Goal: Task Accomplishment & Management: Use online tool/utility

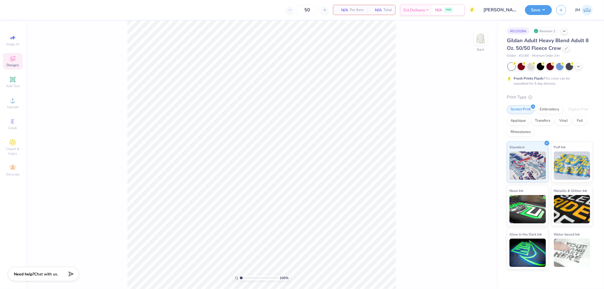
click at [6, 57] on div "Designs" at bounding box center [13, 61] width 20 height 17
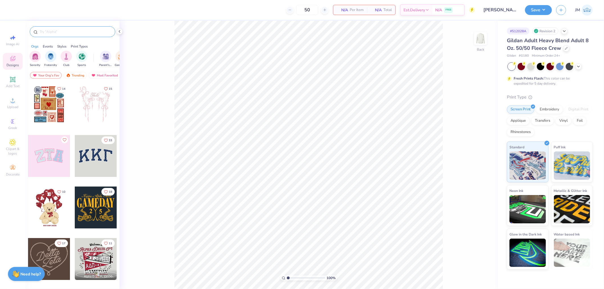
click at [62, 32] on input "text" at bounding box center [75, 32] width 73 height 6
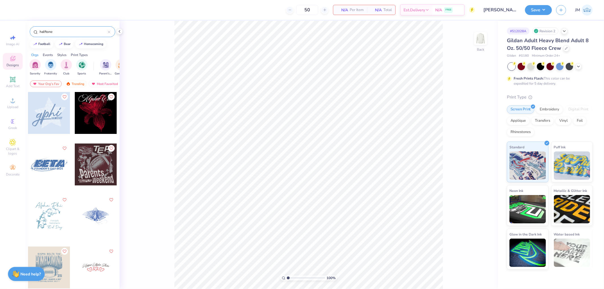
type input "halftone"
click at [53, 263] on div at bounding box center [49, 268] width 42 height 42
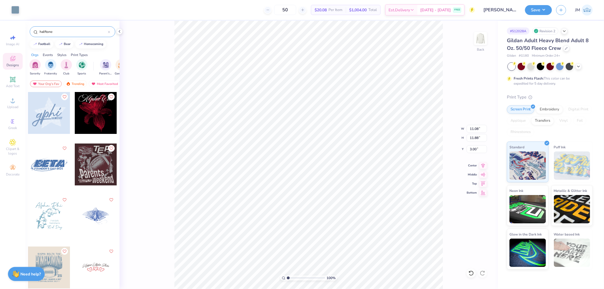
click at [160, 171] on div "100 % Back W 11.08 11.08 " H 11.88 11.88 " Y 3.00 3.00 " Center Middle Top Bott…" at bounding box center [309, 155] width 378 height 269
click at [120, 31] on icon at bounding box center [119, 31] width 5 height 5
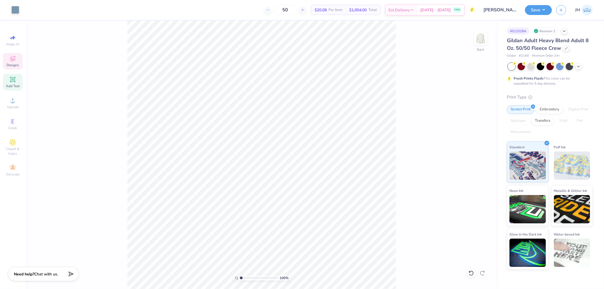
click at [7, 85] on span "Add Text" at bounding box center [13, 86] width 14 height 5
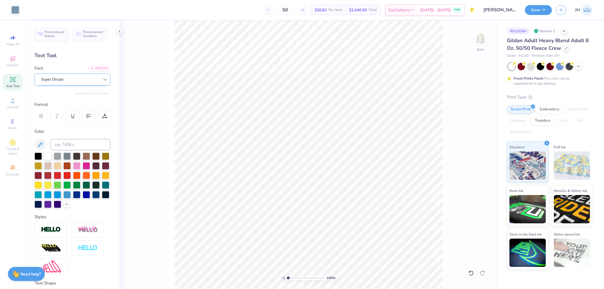
click at [102, 78] on icon at bounding box center [105, 80] width 6 height 6
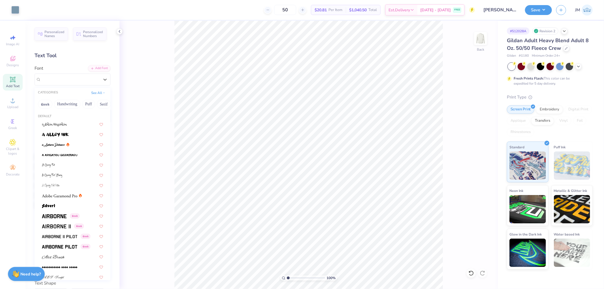
click at [161, 110] on div "100 % Back" at bounding box center [309, 155] width 378 height 269
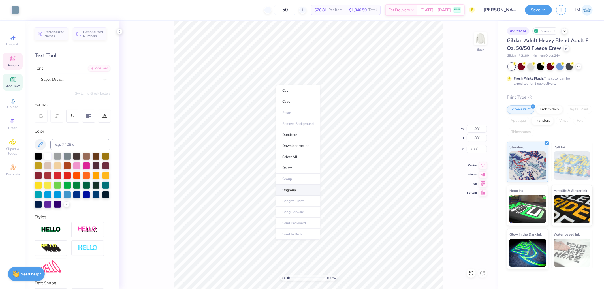
click at [308, 191] on li "Ungroup" at bounding box center [298, 190] width 44 height 11
type input "5.96"
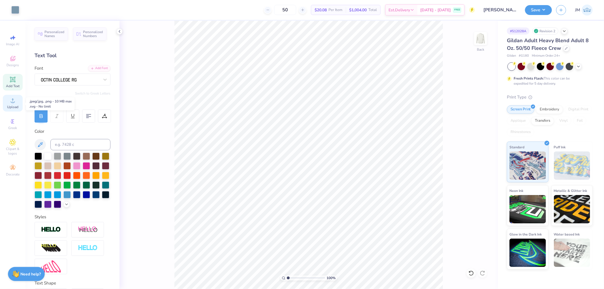
click at [12, 104] on circle at bounding box center [12, 102] width 3 height 3
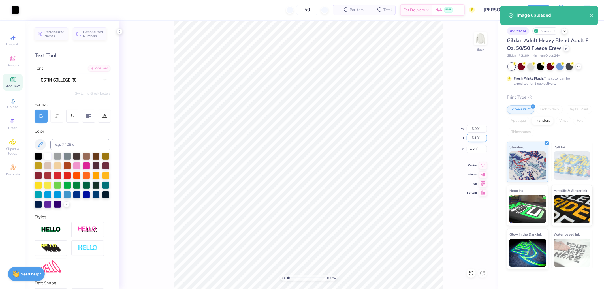
click at [471, 139] on input "15.18" at bounding box center [477, 138] width 20 height 8
type input "10.7"
type input "10.57"
type input "10.70"
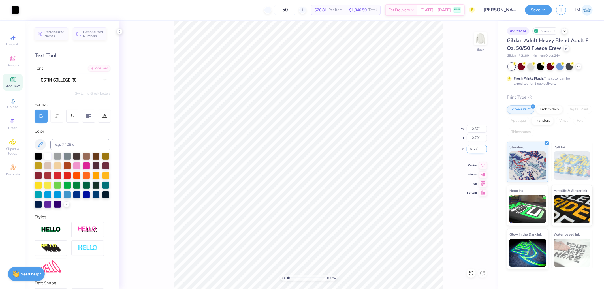
click at [478, 151] on input "6.53" at bounding box center [477, 149] width 20 height 8
type input "3.00"
click at [343, 260] on li "Send to Back" at bounding box center [345, 262] width 44 height 11
type input "9.23807994294132"
type input "11.28"
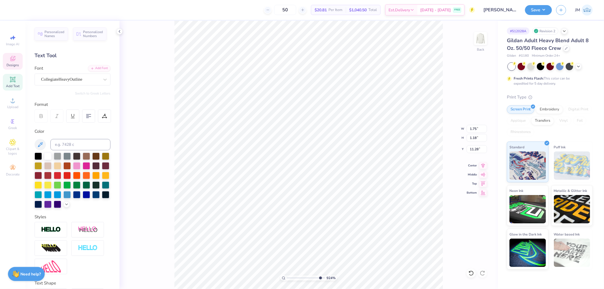
type input "10"
type input "1.68"
type input "1.13"
type input "11.33"
type input "3.05508352806764"
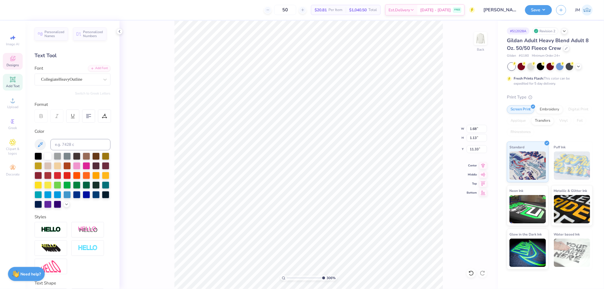
type input "1.67"
type input "2.27132280182139"
type input "1.75"
type input "1.18"
type input "11.73"
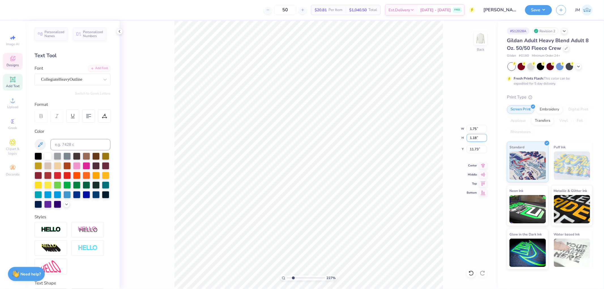
click at [475, 138] on input "1.18" at bounding box center [477, 138] width 20 height 8
type input "1.13"
type input "2.27132280182139"
type input "1.68"
type input "11.76"
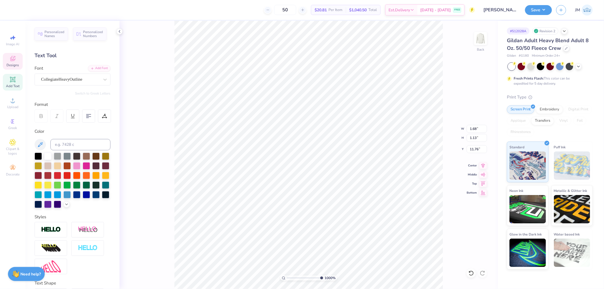
type input "10"
type input "11.33"
type input "3.54319620866086"
type input "1.67"
type input "1.12"
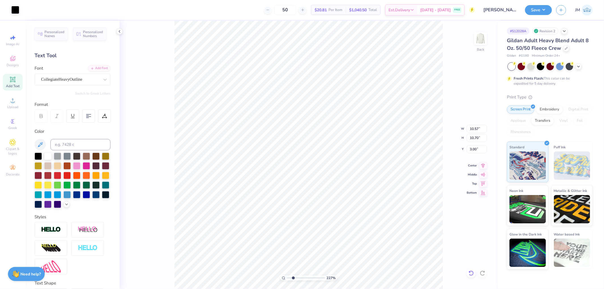
type input "2.27132280182139"
type input "3.23"
click at [472, 275] on icon at bounding box center [471, 273] width 5 height 5
type input "2.27132280182139"
type input "3.00"
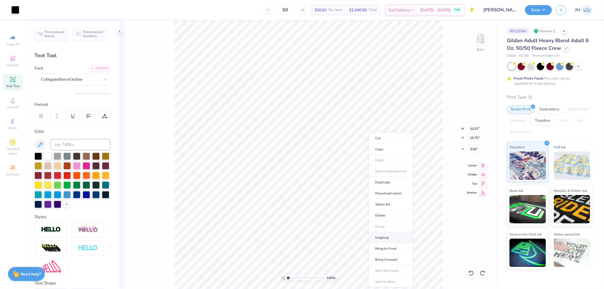
click at [393, 239] on li "Ungroup" at bounding box center [391, 237] width 44 height 11
drag, startPoint x: 288, startPoint y: 279, endPoint x: 257, endPoint y: 276, distance: 31.6
click at [287, 276] on input "range" at bounding box center [306, 278] width 38 height 5
drag, startPoint x: 289, startPoint y: 277, endPoint x: 278, endPoint y: 276, distance: 10.5
click at [287, 276] on input "range" at bounding box center [306, 278] width 38 height 5
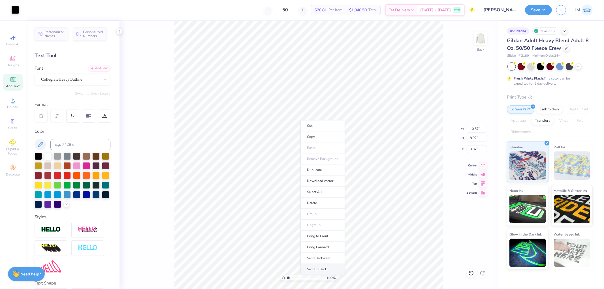
click at [314, 269] on li "Send to Back" at bounding box center [323, 269] width 44 height 11
drag, startPoint x: 288, startPoint y: 278, endPoint x: 269, endPoint y: 272, distance: 20.3
click at [287, 276] on input "range" at bounding box center [306, 278] width 38 height 5
type input "3.27323292739071"
click at [480, 138] on input "0.47" at bounding box center [477, 138] width 20 height 8
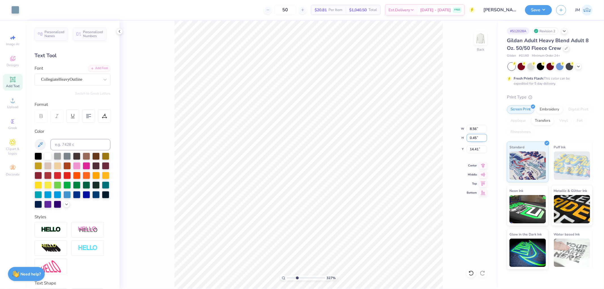
type input "0.45"
type input "3.27323292739071"
type input "8.19"
type input "14.42"
click at [482, 165] on icon at bounding box center [483, 164] width 4 height 5
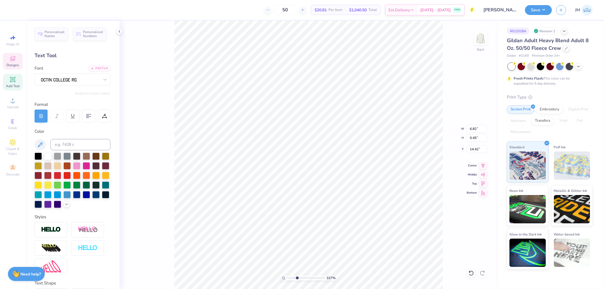
scroll to position [5, 1]
type input "3.27323292739071"
type textarea "ESTABLISHED 197"
type input "3.27323292739071"
type textarea "ESTABLISHED 1927"
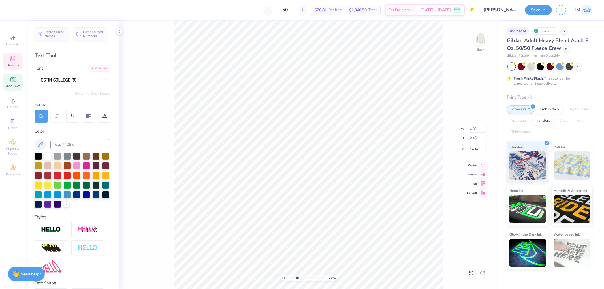
scroll to position [5, 2]
type input "3.27323292739071"
type textarea "ESTABLISHED 192"
type input "3.27323292739071"
type textarea "ESTABLISHED 1921"
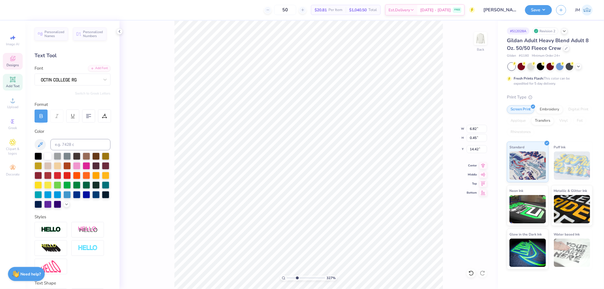
scroll to position [5, 3]
type input "3.27323292739071"
type input "6.89"
click at [485, 164] on icon at bounding box center [483, 164] width 4 height 5
type input "3.27323292739071"
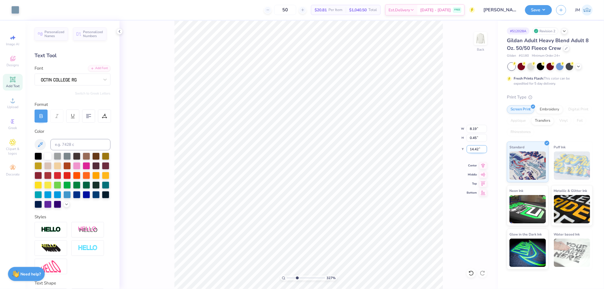
click at [477, 146] on input "14.42" at bounding box center [477, 149] width 20 height 8
type input "13.25"
type input "2.82231053859122"
type input "0.31"
type input "0.45"
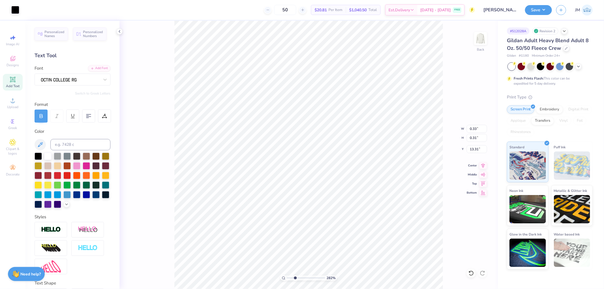
type input "13.25"
type input "2.82231053859122"
type input "6.89"
click at [474, 271] on div at bounding box center [471, 273] width 9 height 9
type input "2.82231053859122"
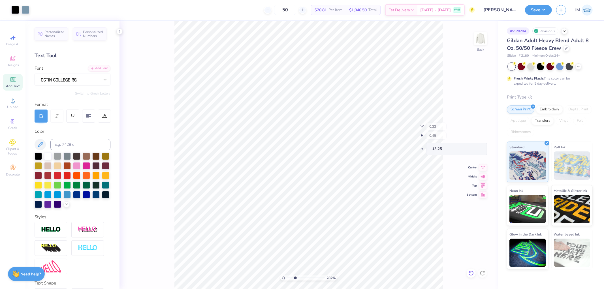
type input "0.30"
type input "2.82231053859122"
type input "0.28"
type input "2.82231053859122"
type input "0.30"
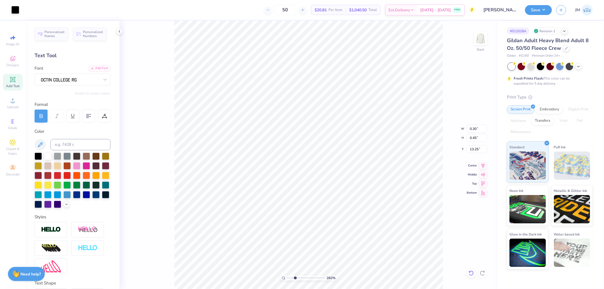
type input "2.82231053859122"
type input "0.28"
type input "2.82231053859122"
type input "0.30"
type input "2.82231053859122"
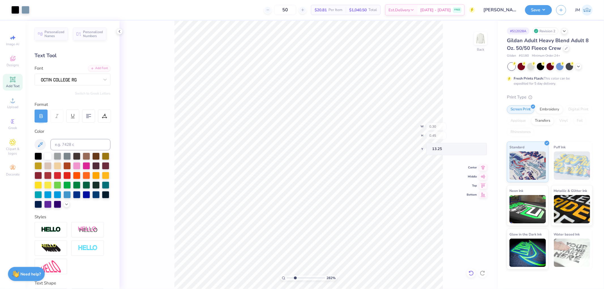
type input "0.20"
type input "3.79619947927587"
click at [478, 140] on input "0.67" at bounding box center [477, 138] width 20 height 8
type input "0.64"
type input "3.79619947927587"
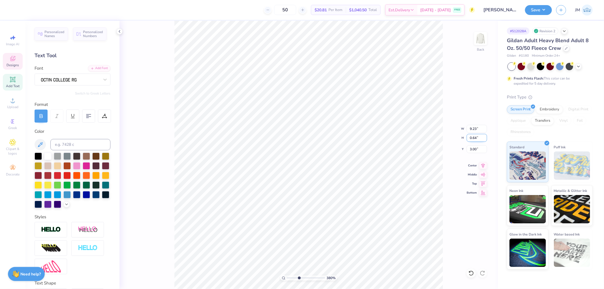
type input "8.83"
type input "3.01"
type input "3.79619947927587"
type textarea "K"
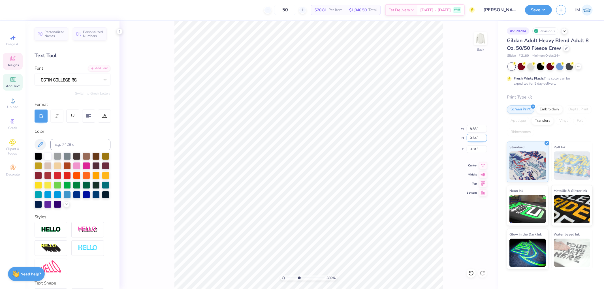
type input "3.79619947927587"
type textarea "KA"
type input "3.79619947927587"
type textarea "K"
type input "3.79619947927587"
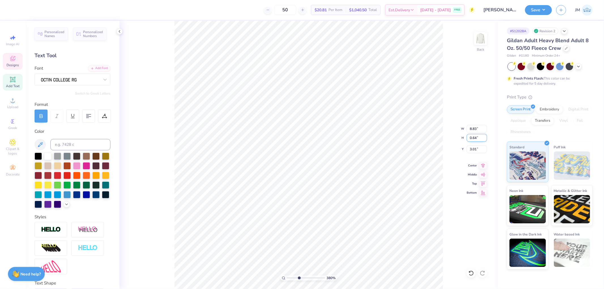
type textarea "KAP"
type input "3.79619947927587"
type textarea "[PERSON_NAME]"
type input "3.79619947927587"
type textarea "KAPPA"
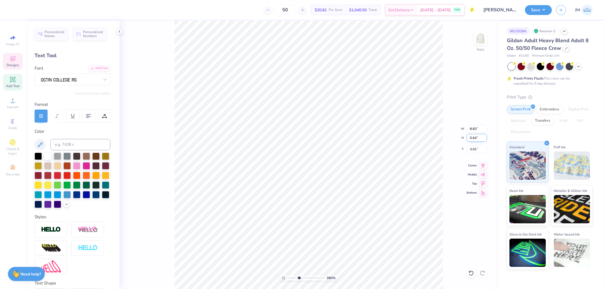
type input "3.79619947927587"
type textarea "KAPPA"
type input "3.79619947927587"
type textarea "KAPPA B"
type input "3.79619947927587"
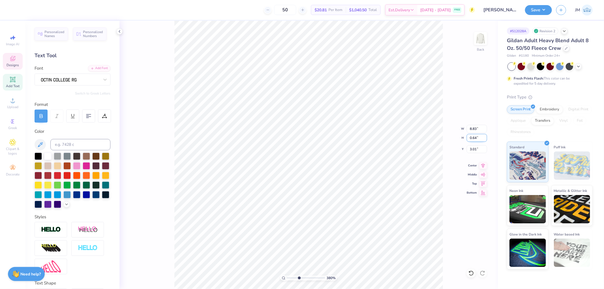
type textarea "KAPPA BE"
type input "3.79619947927587"
type textarea "KAPPA BETT"
type input "3.79619947927587"
type textarea "KAPPA BET"
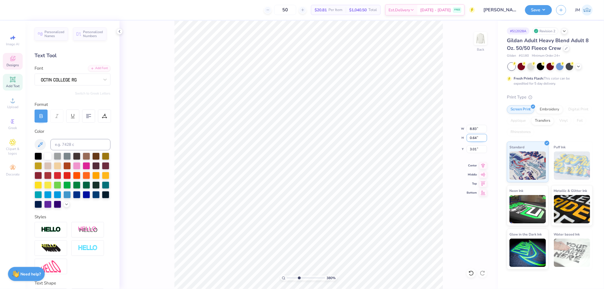
type input "3.79619947927587"
type textarea "KAPPA BETA"
type input "3.79619947927587"
type textarea "KAPPA BETA PH"
type input "3.79619947927587"
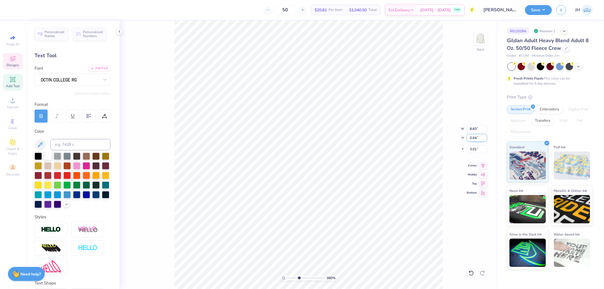
type textarea "KAPPA BETA PHI"
type input "3.79619947927587"
type input "8.22"
click at [479, 149] on input "3.01" at bounding box center [477, 149] width 20 height 8
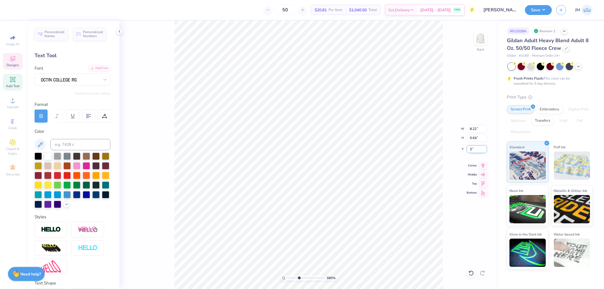
type input "3"
type input "3.79619947927587"
type input "3.00"
type input "3.79619947927587"
type input "0.42"
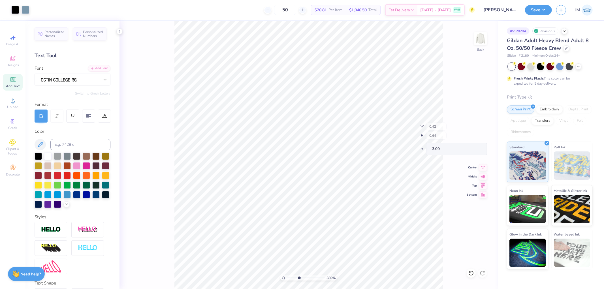
type input "3.79619947927587"
type input "0.40"
type input "3.79619947927587"
type input "0.45"
type input "3.79619947927587"
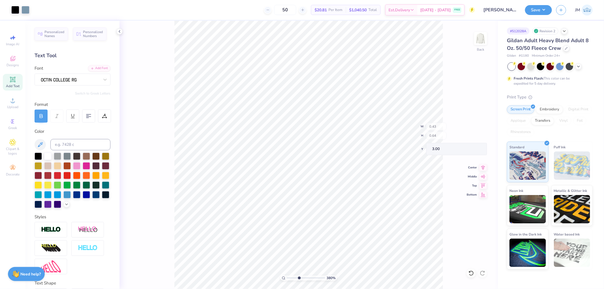
type input "0.13"
type input "1"
click at [13, 8] on div at bounding box center [15, 9] width 8 height 8
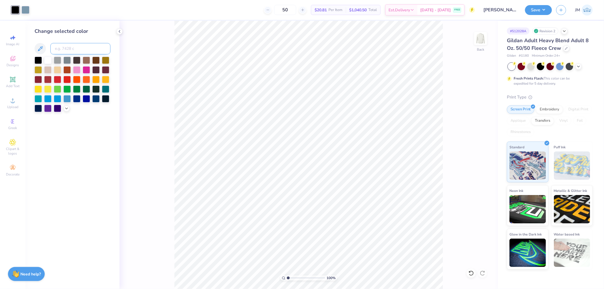
click at [73, 50] on input at bounding box center [80, 48] width 60 height 11
type input "2635"
click at [165, 52] on div "100 % Back" at bounding box center [309, 155] width 378 height 269
click at [29, 10] on div at bounding box center [26, 9] width 8 height 8
click at [77, 50] on input at bounding box center [80, 48] width 60 height 11
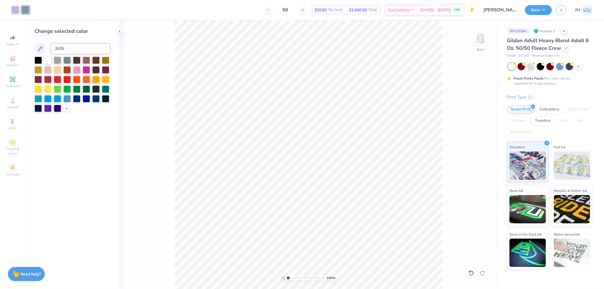
type input "2635"
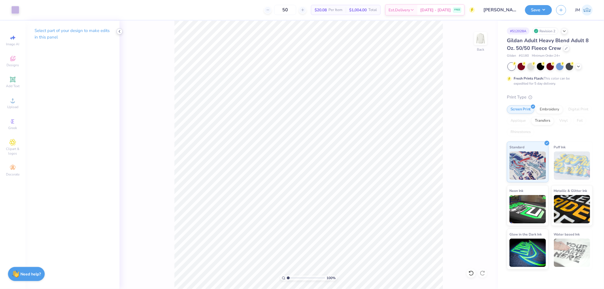
click at [120, 31] on icon at bounding box center [119, 31] width 5 height 5
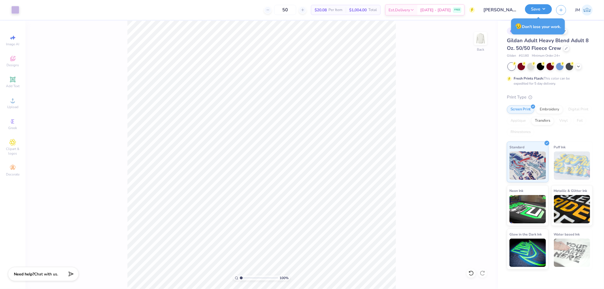
click at [549, 9] on button "Save" at bounding box center [538, 9] width 27 height 10
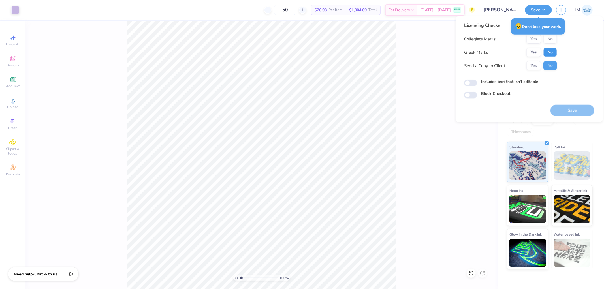
click at [547, 52] on button "No" at bounding box center [551, 52] width 14 height 9
click at [547, 38] on button "No" at bounding box center [551, 39] width 14 height 9
click at [545, 10] on button "Save" at bounding box center [538, 9] width 27 height 10
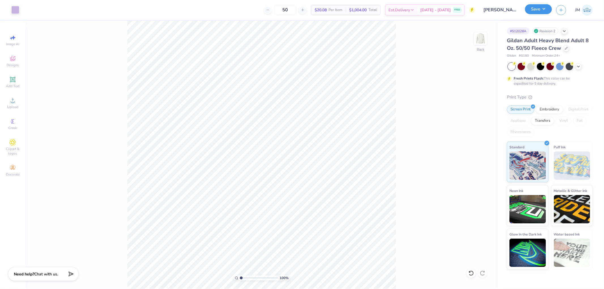
click at [541, 8] on button "Save" at bounding box center [538, 9] width 27 height 10
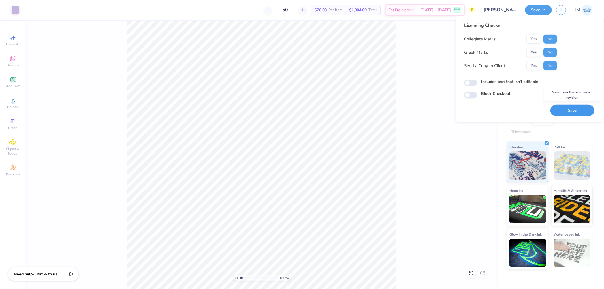
click at [576, 110] on button "Save" at bounding box center [573, 111] width 44 height 12
